Goal: Transaction & Acquisition: Obtain resource

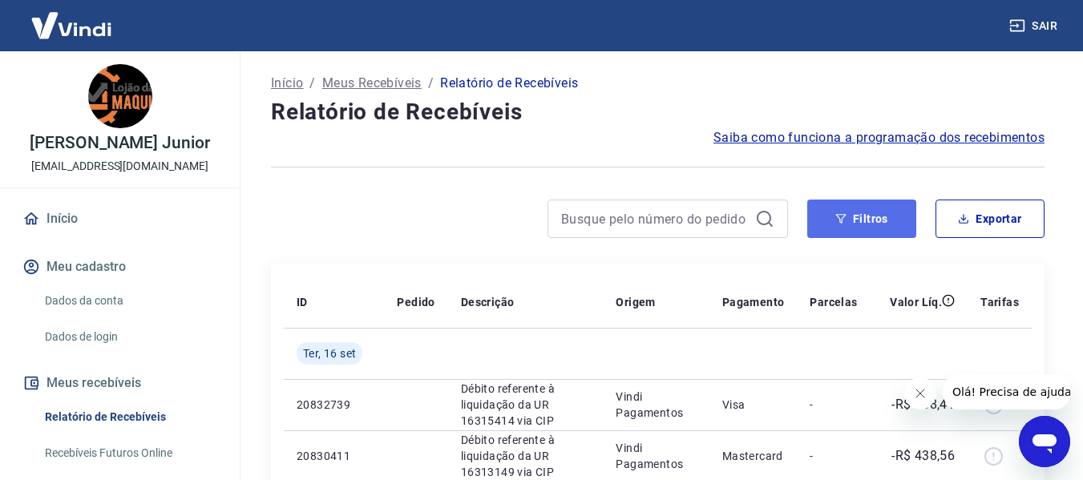
click at [849, 225] on button "Filtros" at bounding box center [861, 219] width 109 height 38
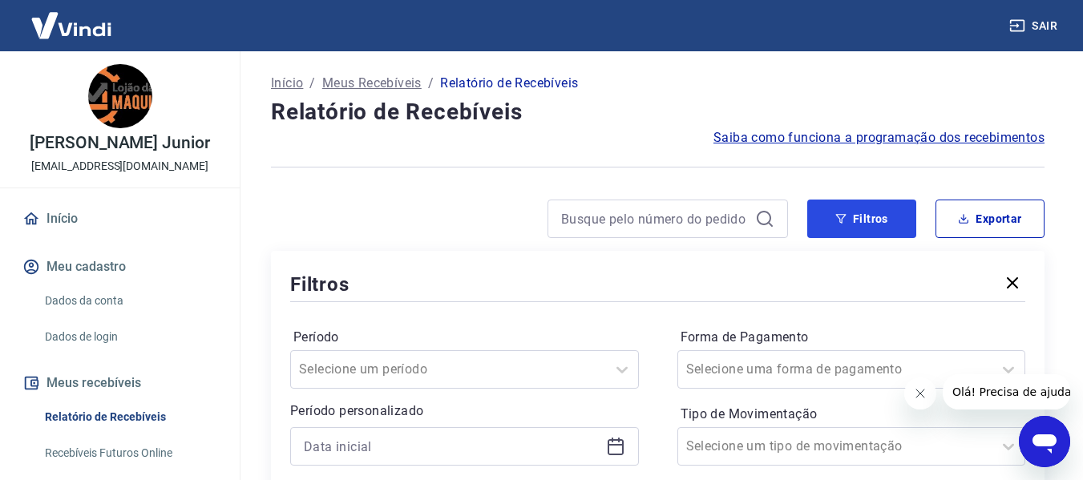
scroll to position [160, 0]
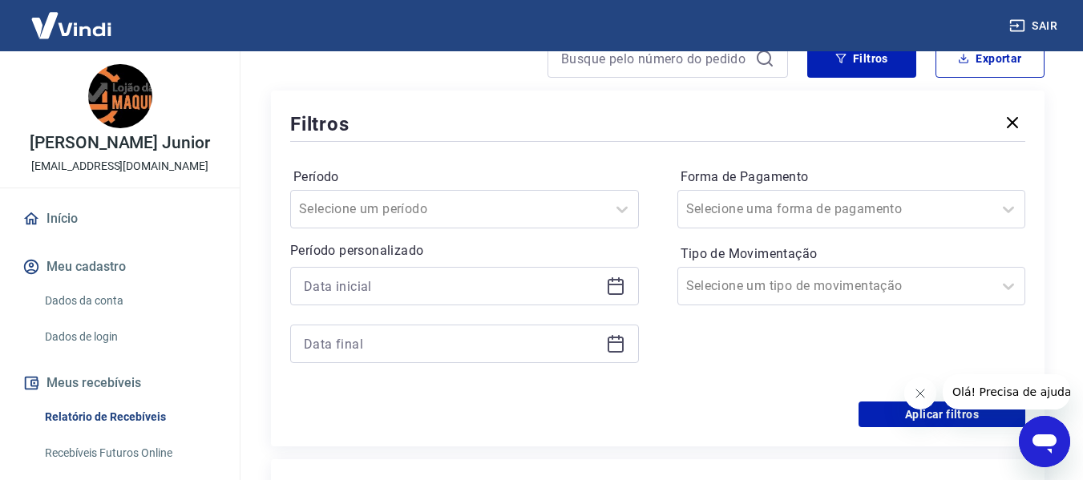
click at [622, 284] on icon at bounding box center [615, 285] width 16 height 2
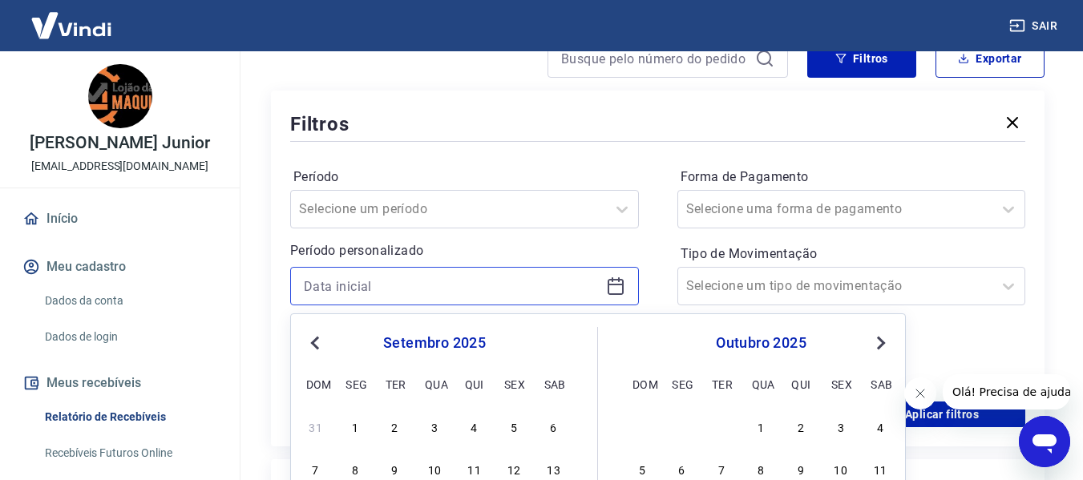
scroll to position [321, 0]
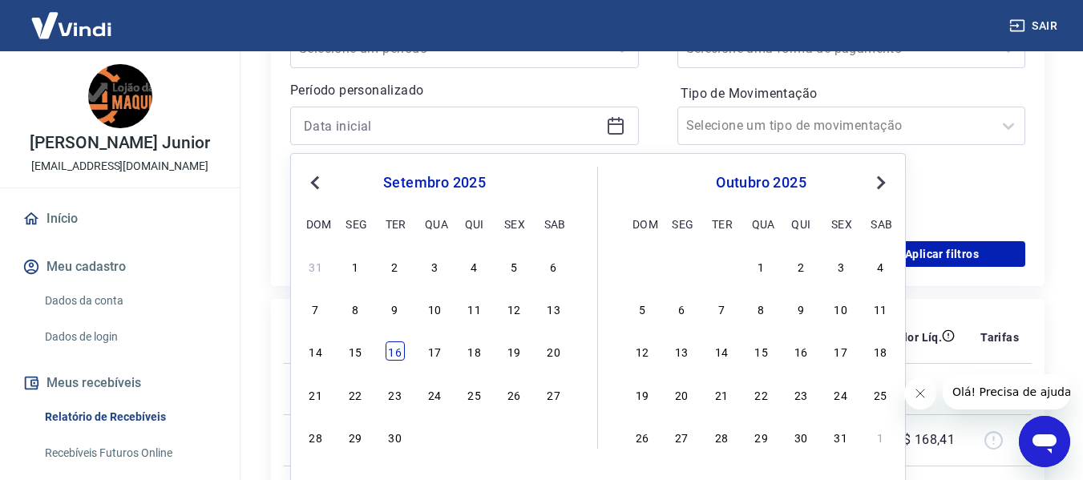
click at [394, 354] on div "16" at bounding box center [394, 350] width 19 height 19
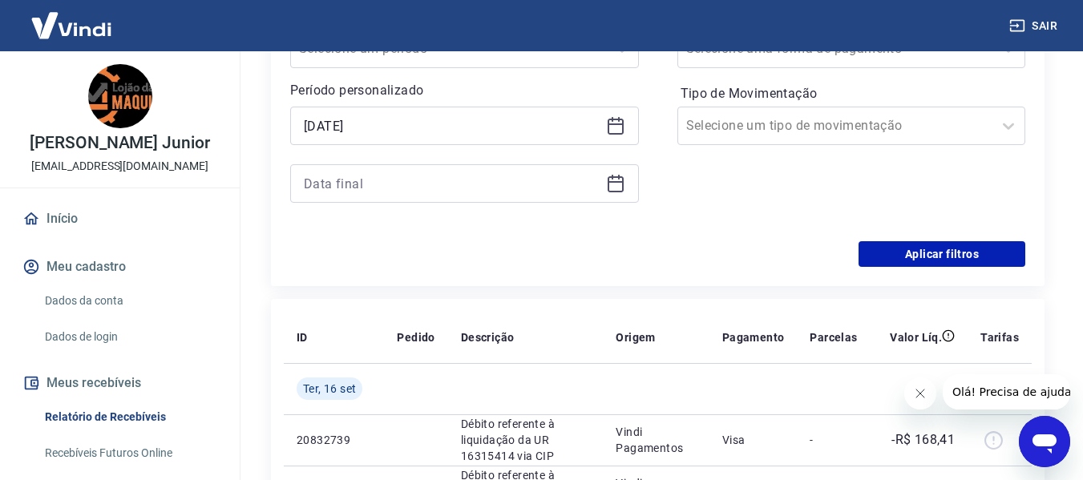
type input "[DATE]"
click at [612, 186] on icon at bounding box center [615, 183] width 19 height 19
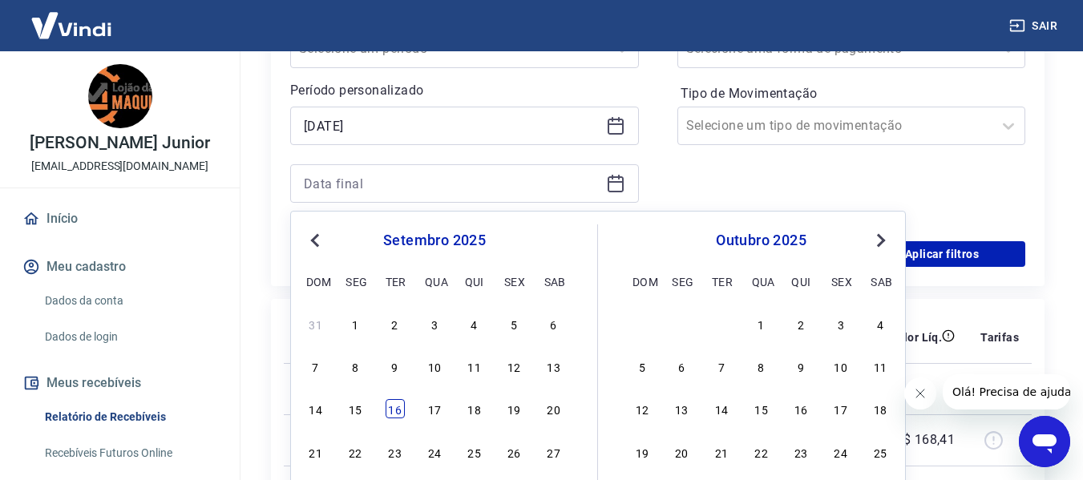
click at [396, 408] on div "16" at bounding box center [394, 408] width 19 height 19
type input "[DATE]"
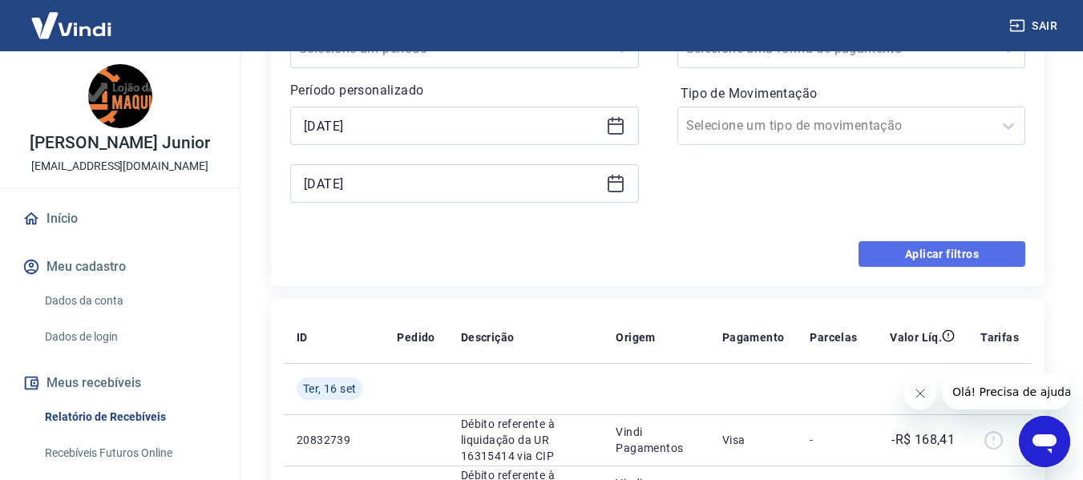
click at [966, 260] on button "Aplicar filtros" at bounding box center [941, 254] width 167 height 26
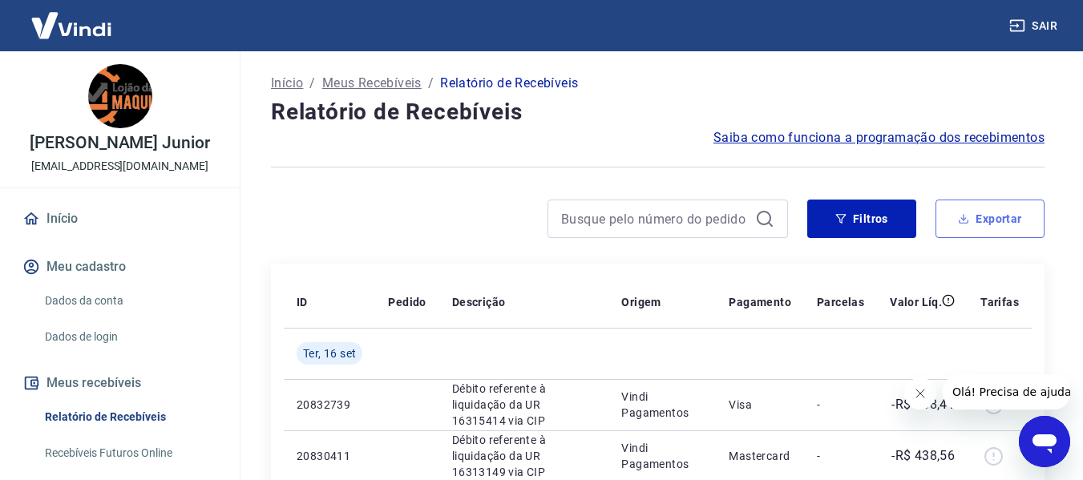
click at [966, 223] on icon "button" at bounding box center [964, 222] width 10 height 4
type input "[DATE]"
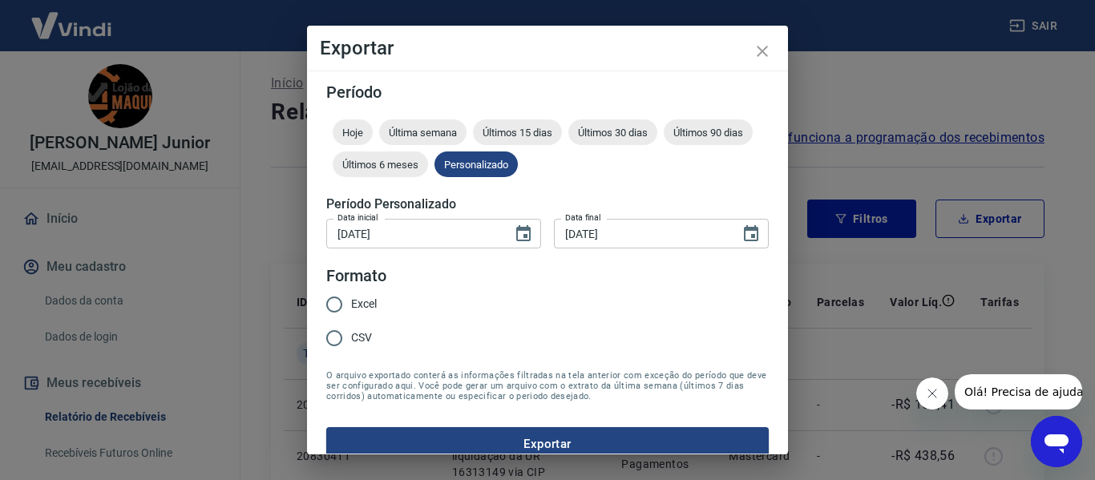
click at [352, 300] on span "Excel" at bounding box center [364, 304] width 26 height 17
click at [351, 300] on input "Excel" at bounding box center [334, 305] width 34 height 34
radio input "true"
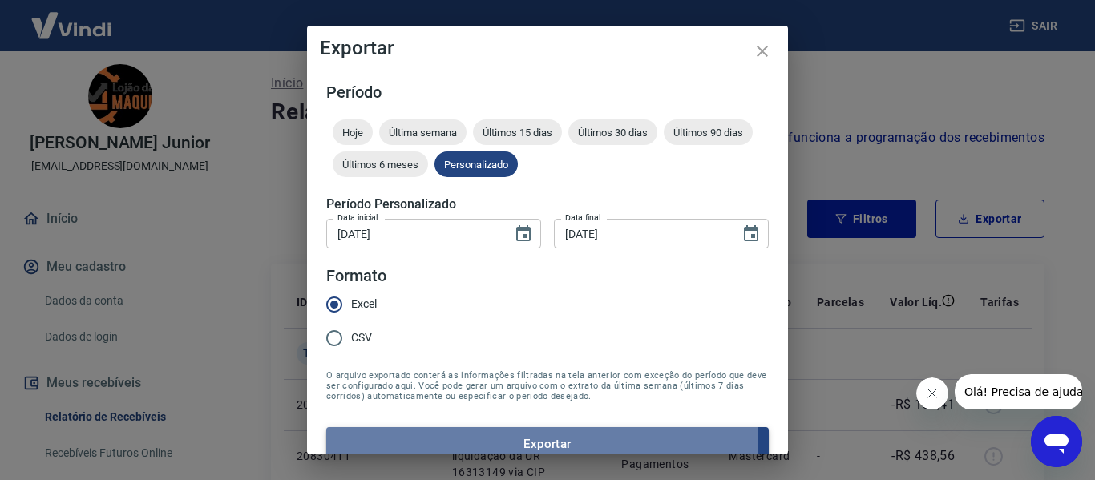
click at [462, 435] on button "Exportar" at bounding box center [547, 444] width 442 height 34
